Goal: Task Accomplishment & Management: Use online tool/utility

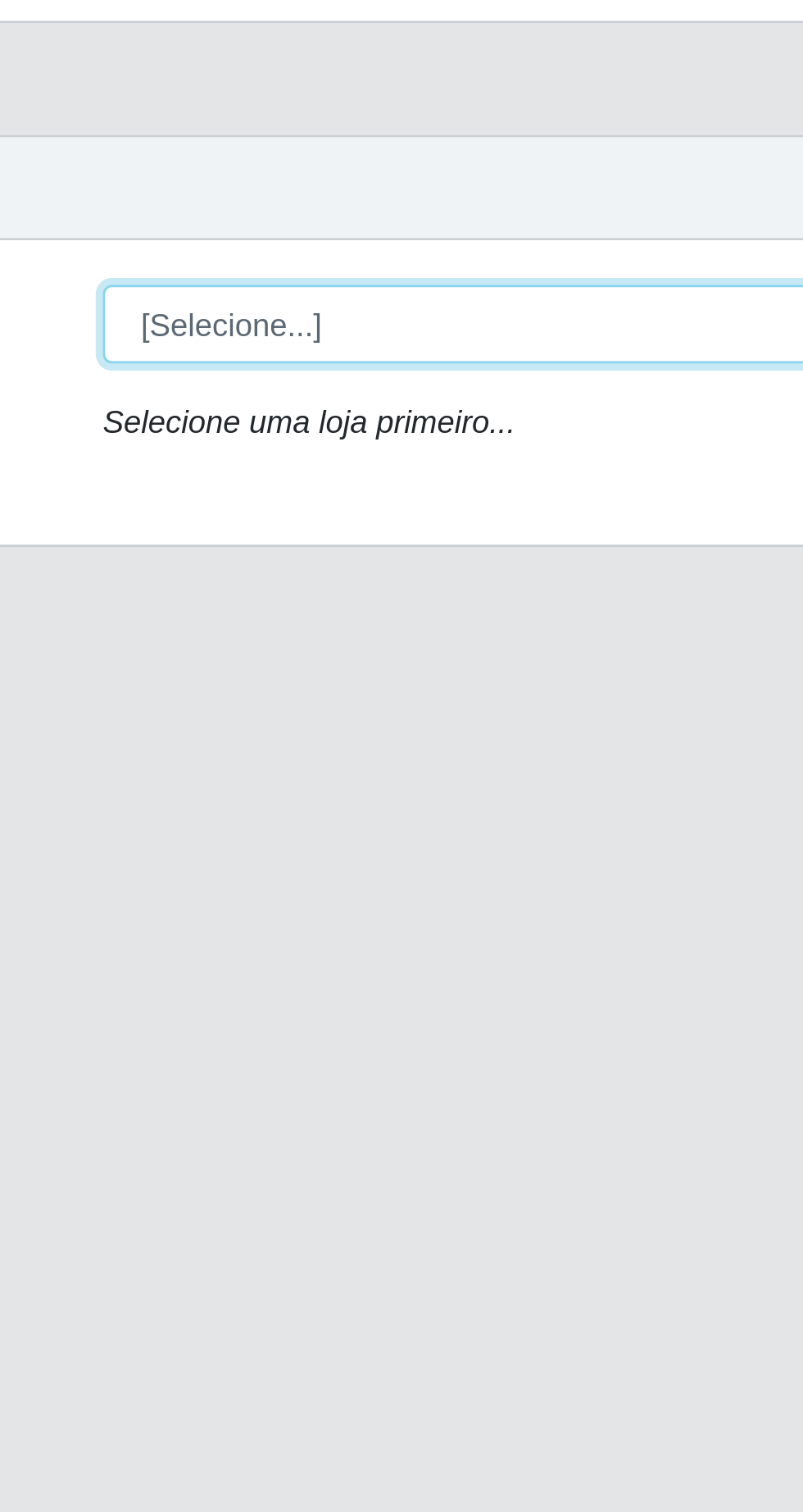
click at [337, 162] on select "[Selecione...] Extrabom - Loja 05 [GEOGRAPHIC_DATA]" at bounding box center [494, 155] width 533 height 29
select select "494"
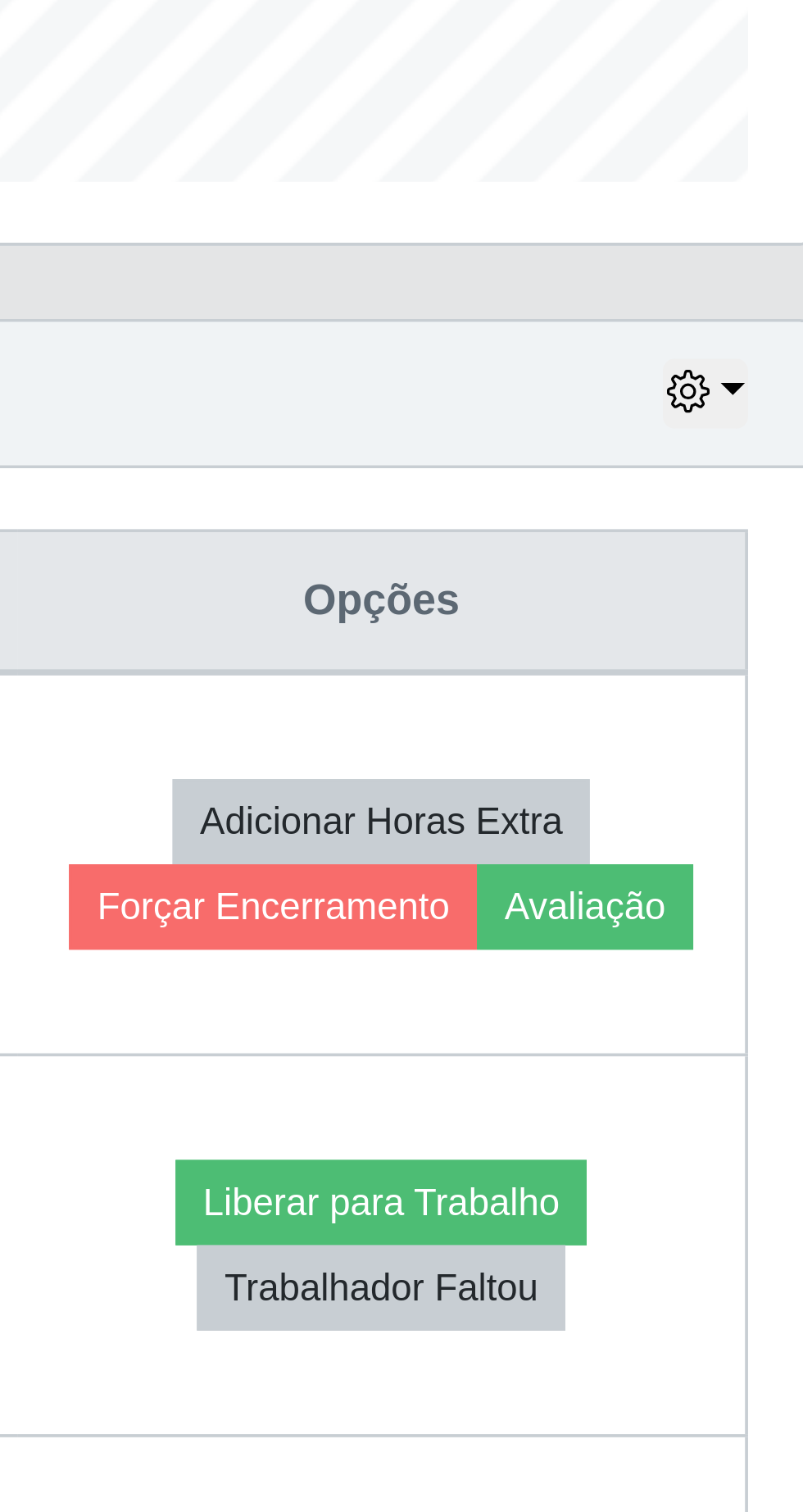
scroll to position [52, 0]
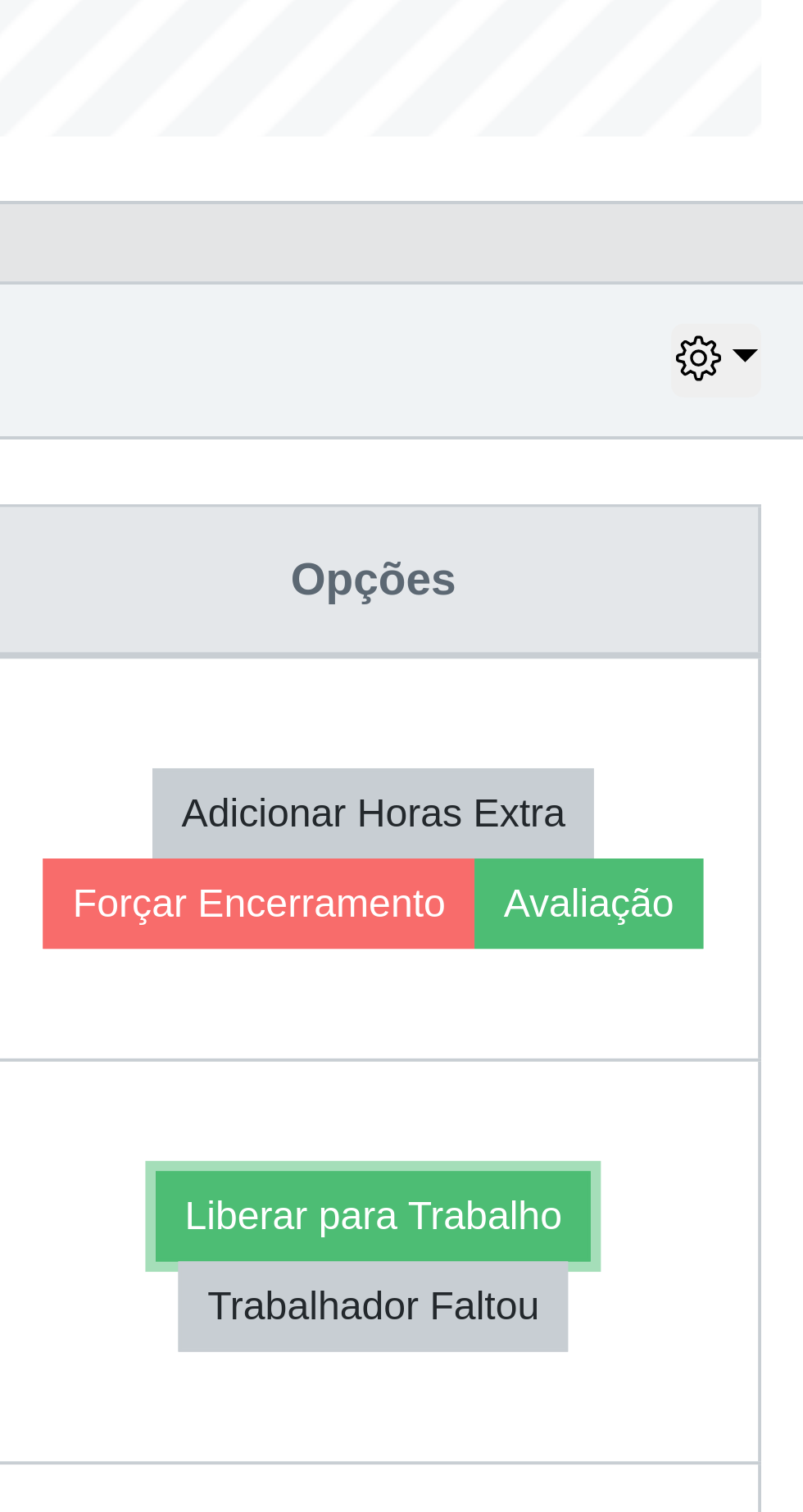
click at [682, 850] on button "Liberar para Trabalho" at bounding box center [663, 861] width 111 height 23
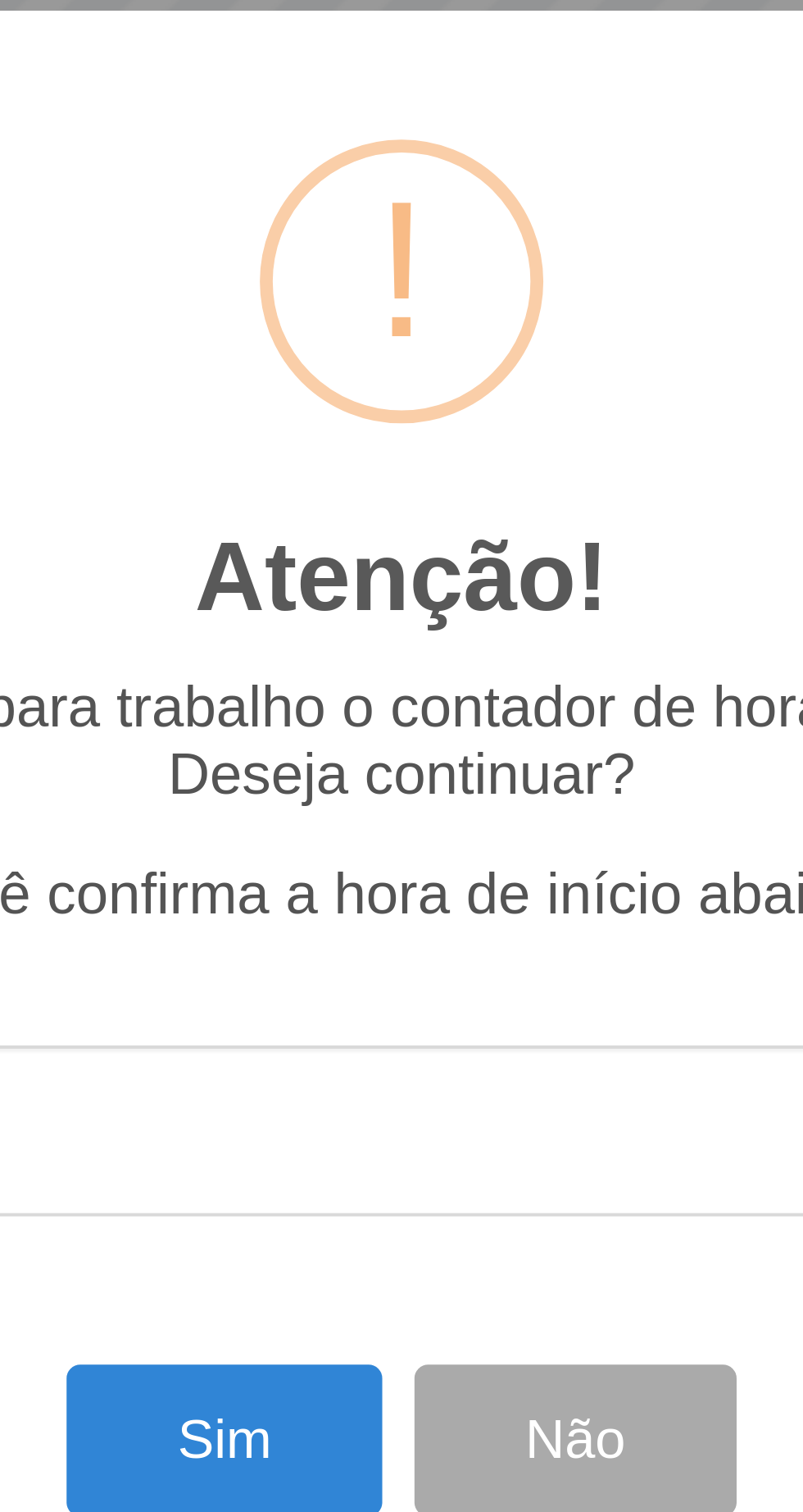
scroll to position [0, 0]
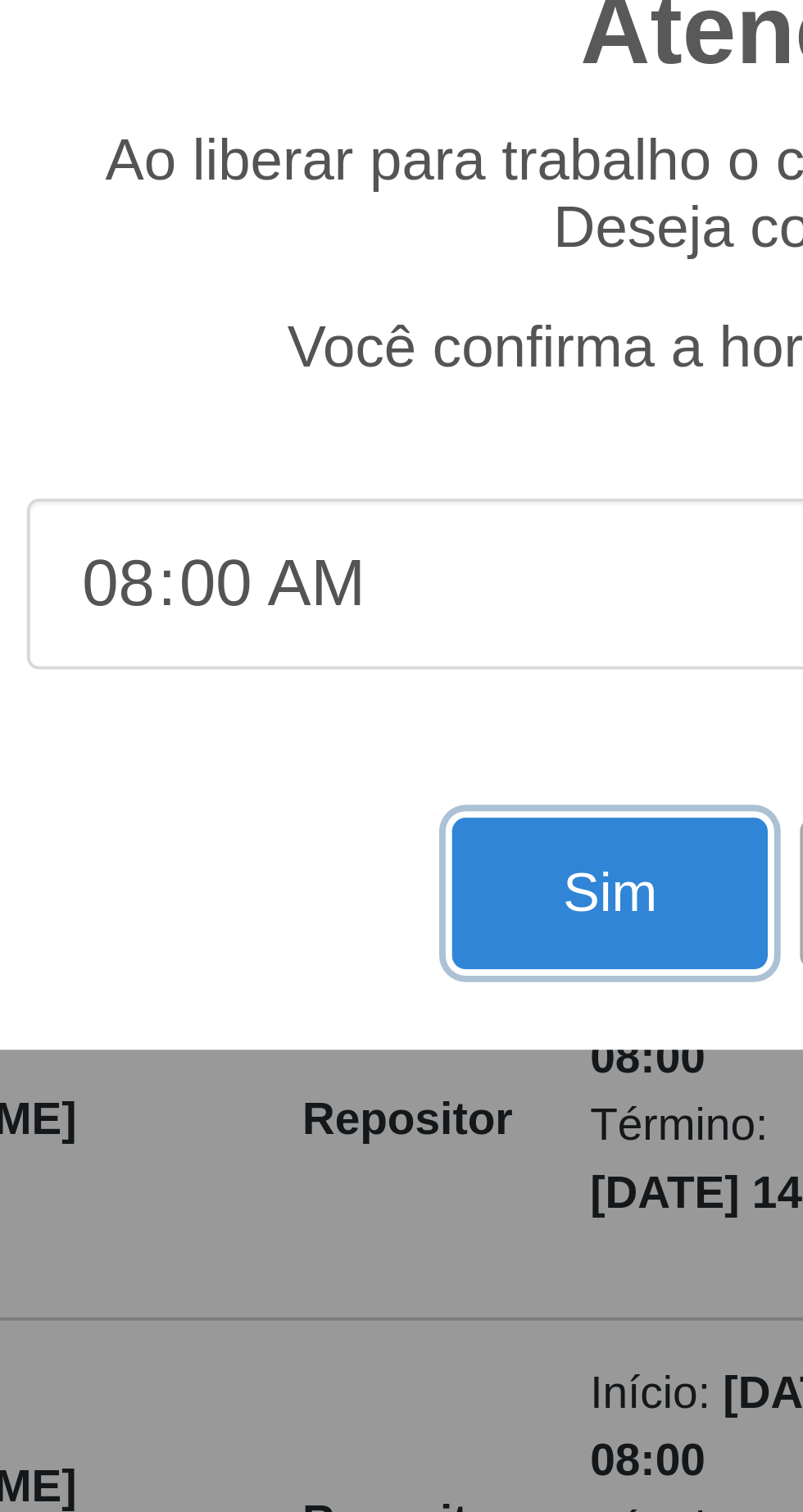
click at [346, 937] on button "Sim" at bounding box center [355, 918] width 79 height 38
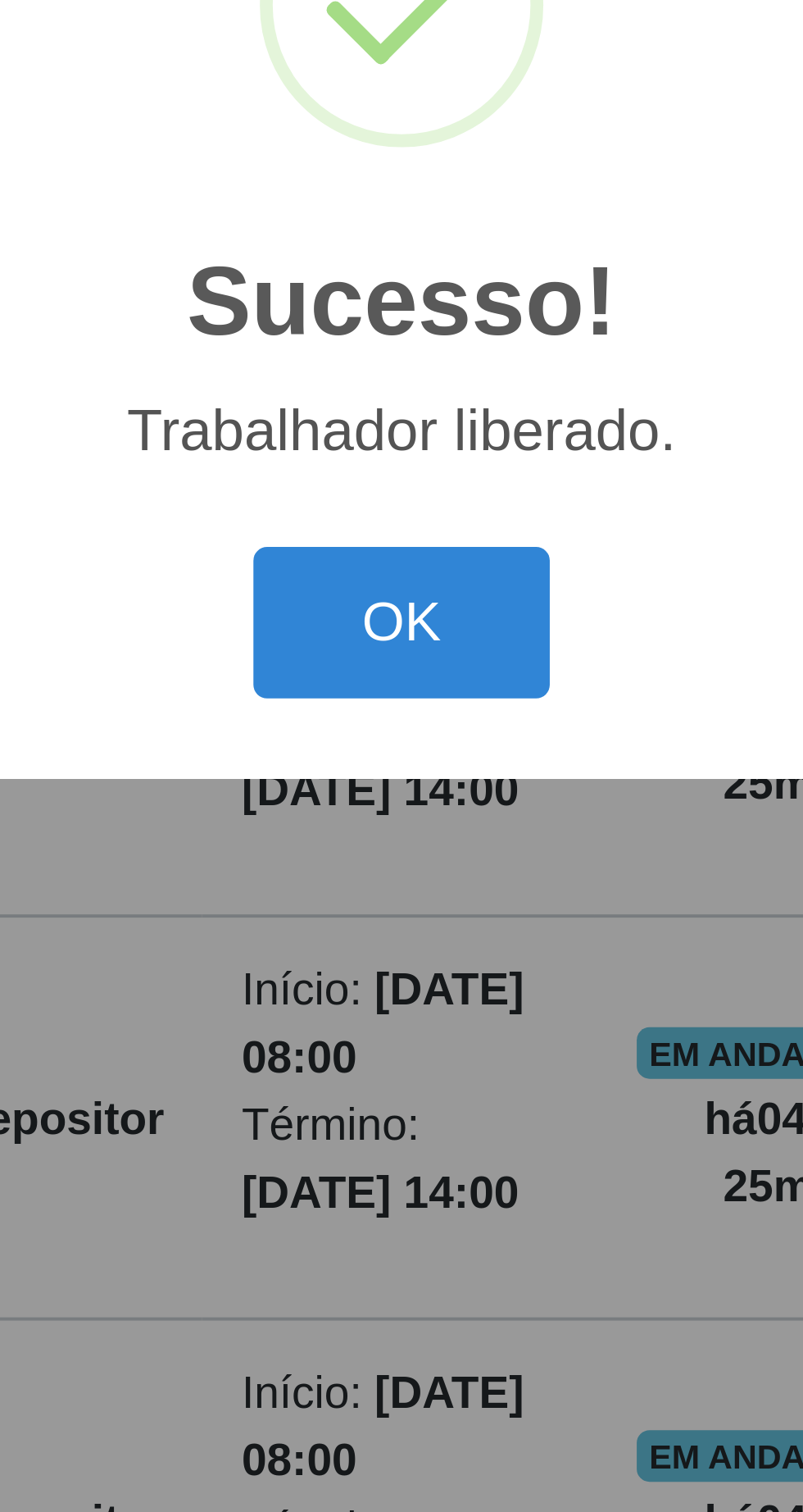
click at [409, 869] on button "OK" at bounding box center [401, 849] width 76 height 38
